Goal: Task Accomplishment & Management: Manage account settings

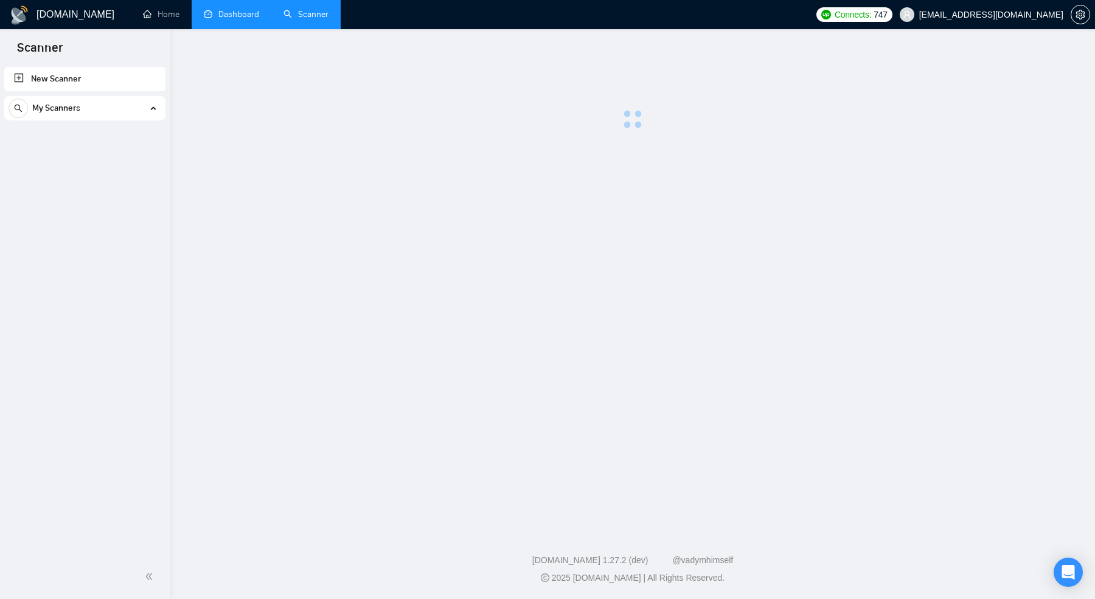
click at [234, 19] on link "Dashboard" at bounding box center [231, 14] width 55 height 10
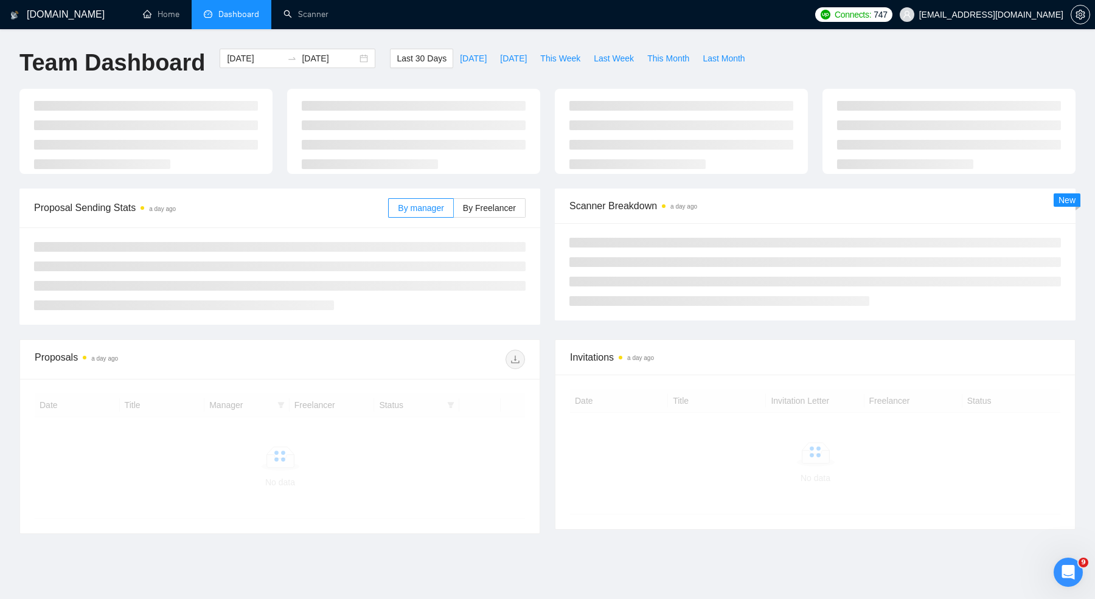
click at [1008, 22] on span "[EMAIL_ADDRESS][DOMAIN_NAME]" at bounding box center [982, 14] width 178 height 39
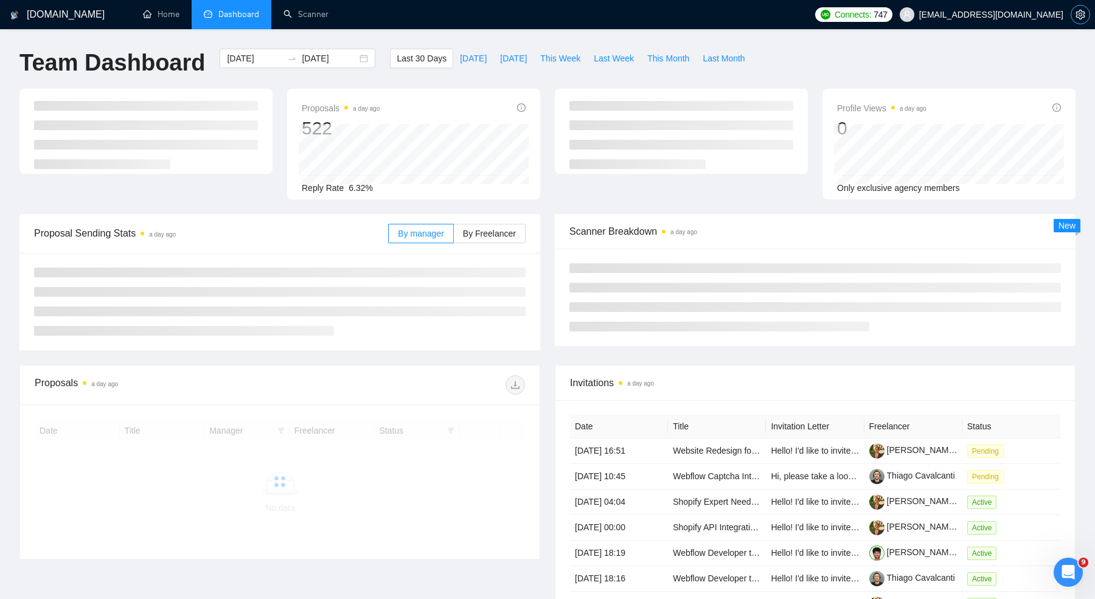
click at [1080, 20] on button "button" at bounding box center [1080, 14] width 19 height 19
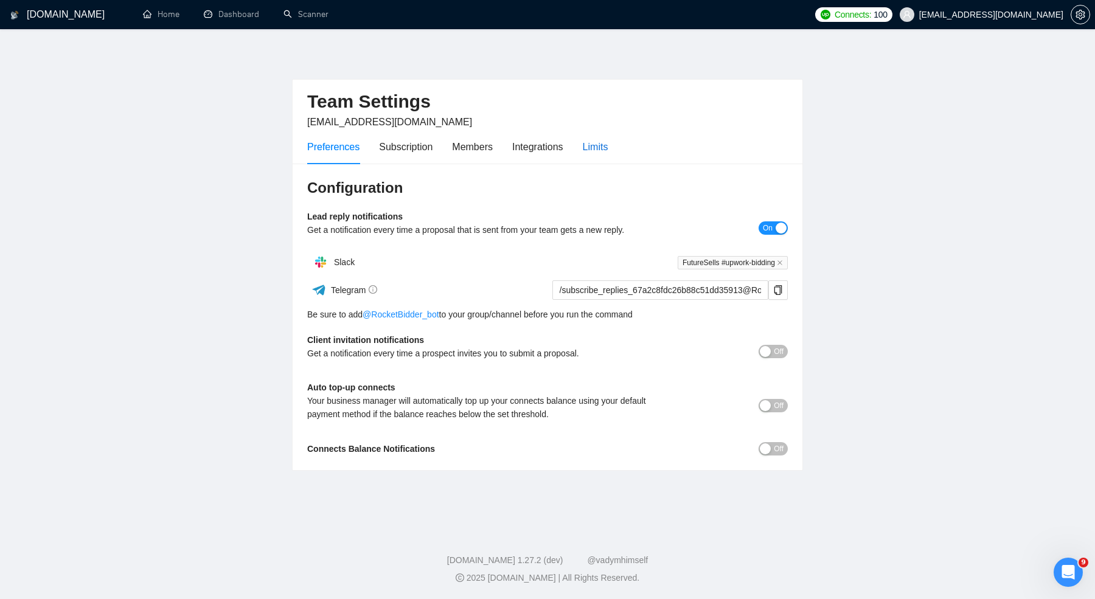
click at [601, 141] on div "Limits" at bounding box center [596, 146] width 26 height 15
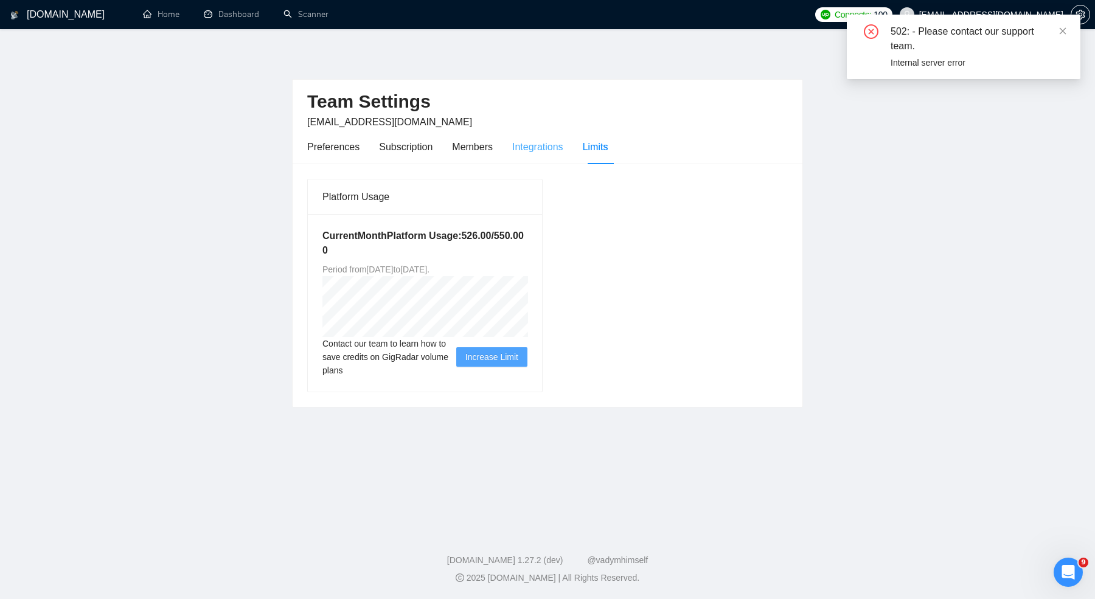
click at [539, 162] on div "Integrations" at bounding box center [537, 147] width 51 height 35
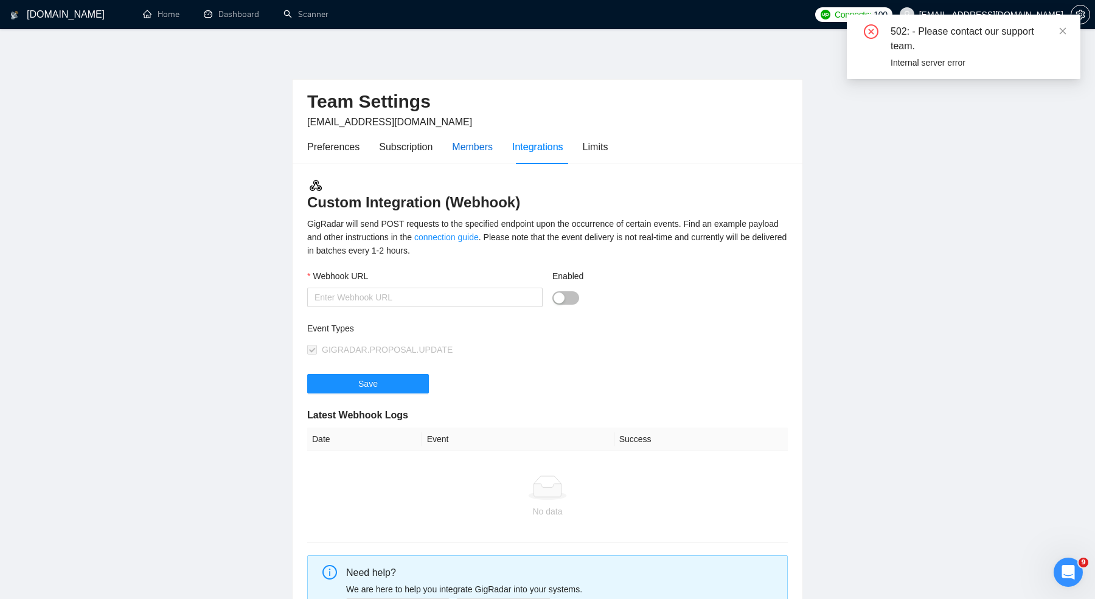
click at [472, 151] on div "Members" at bounding box center [472, 146] width 41 height 15
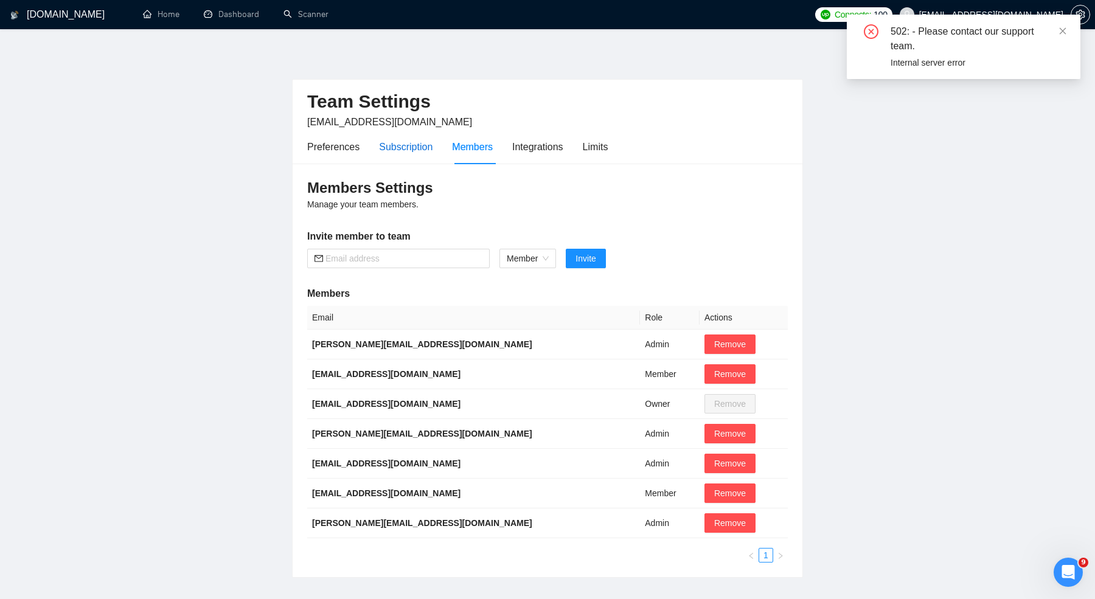
click at [429, 149] on div "Subscription" at bounding box center [406, 146] width 54 height 15
